Goal: Find specific page/section: Find specific page/section

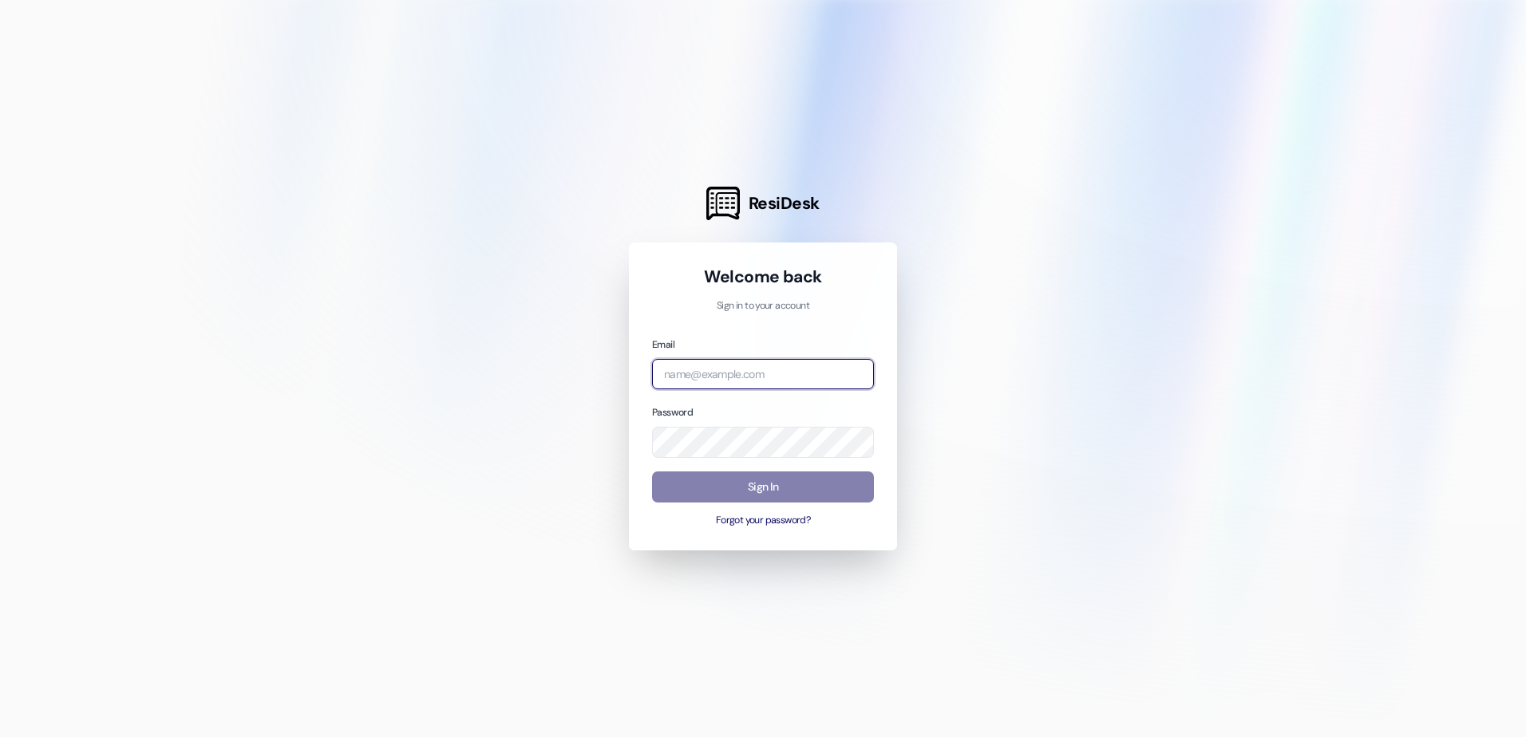
type input "[EMAIL_ADDRESS][DOMAIN_NAME]"
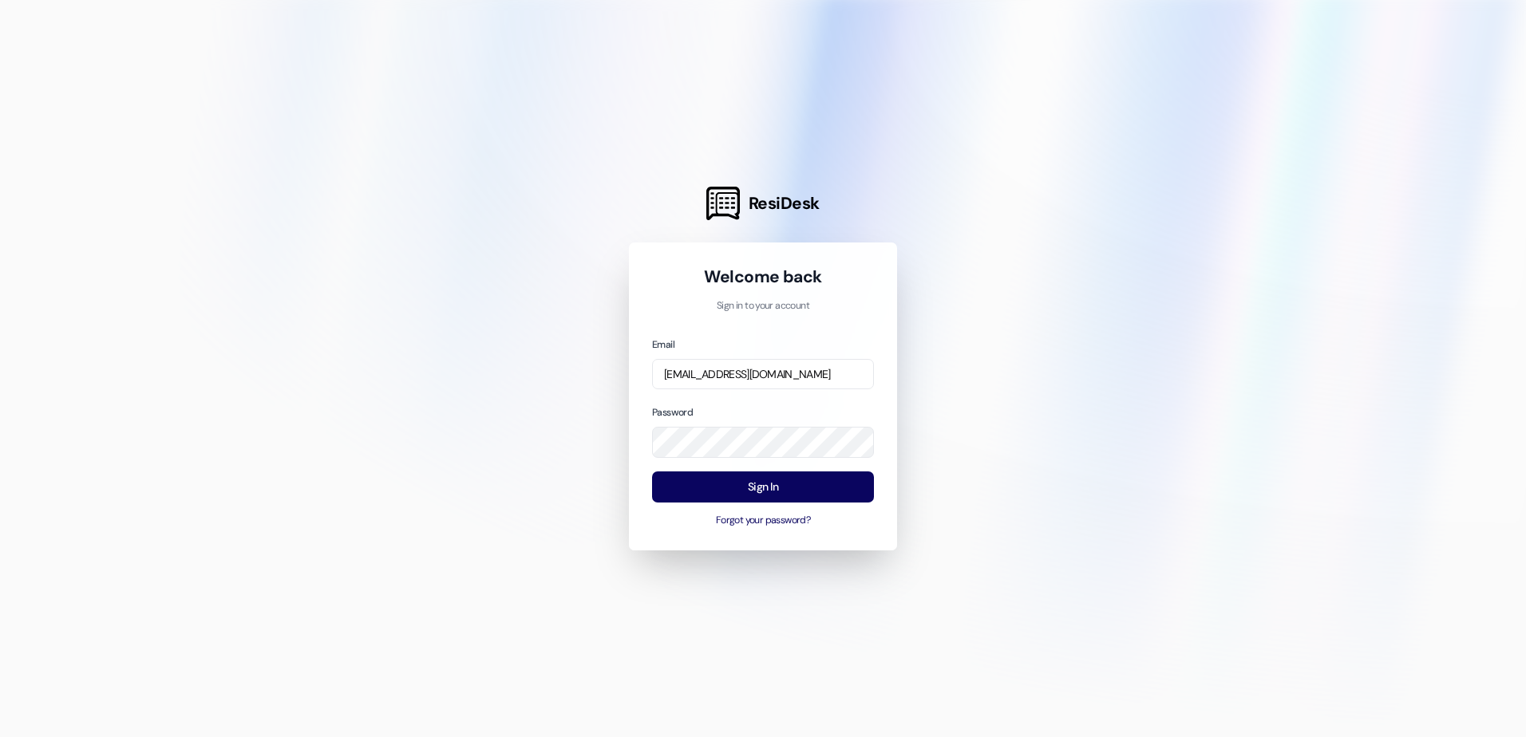
click at [797, 508] on div "Sign In Forgot your password?" at bounding box center [763, 500] width 222 height 56
click at [796, 488] on button "Sign In" at bounding box center [763, 487] width 222 height 31
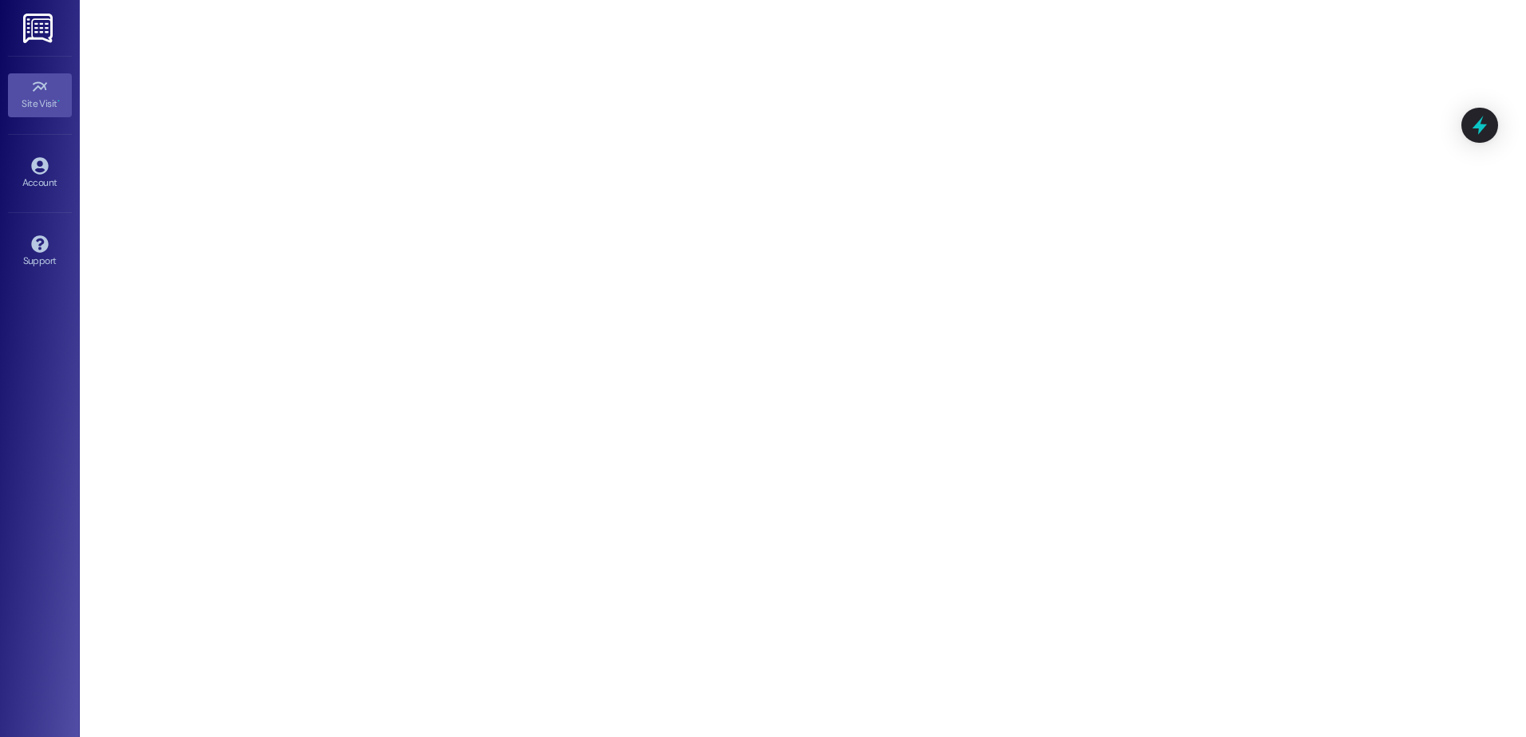
click at [50, 78] on link "Site Visit •" at bounding box center [40, 94] width 64 height 43
click at [49, 31] on img at bounding box center [39, 29] width 33 height 30
